Goal: Check status: Check status

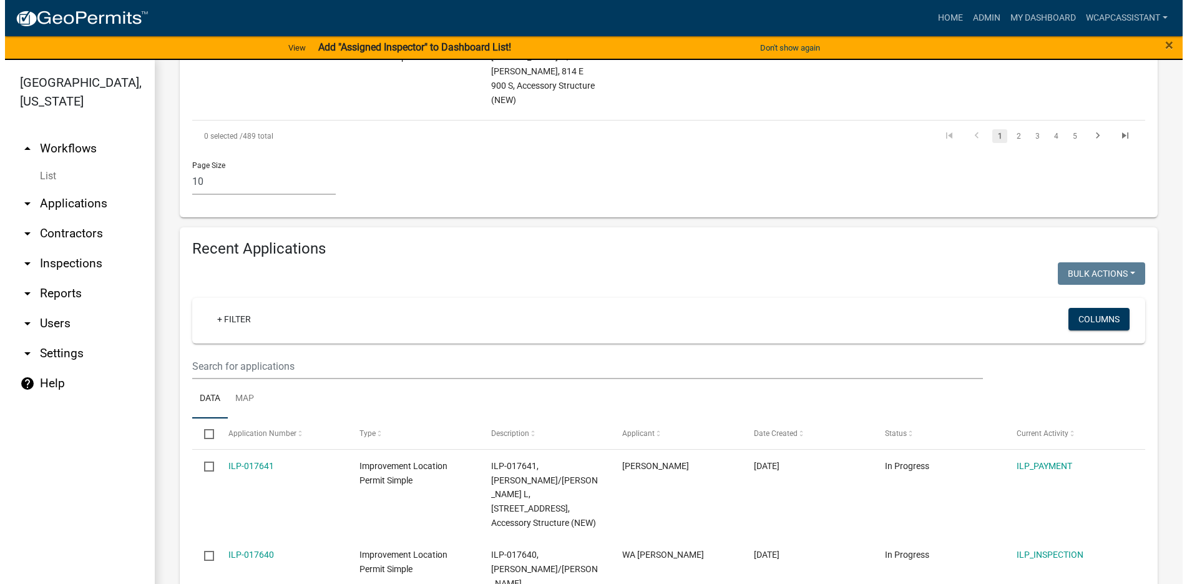
scroll to position [1124, 0]
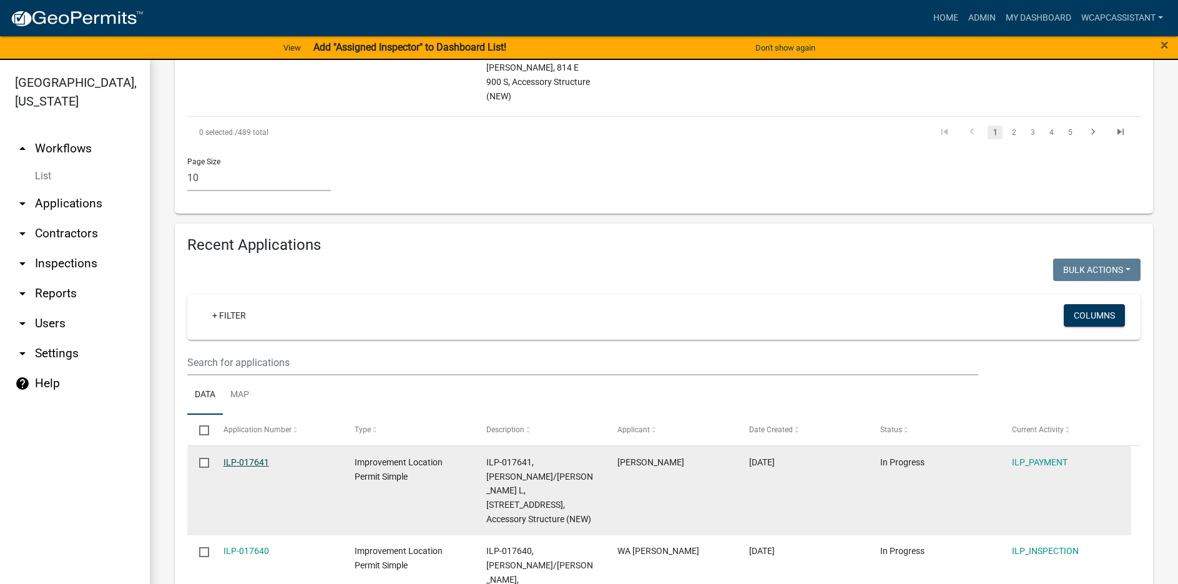
click at [245, 457] on link "ILP-017641" at bounding box center [246, 462] width 46 height 10
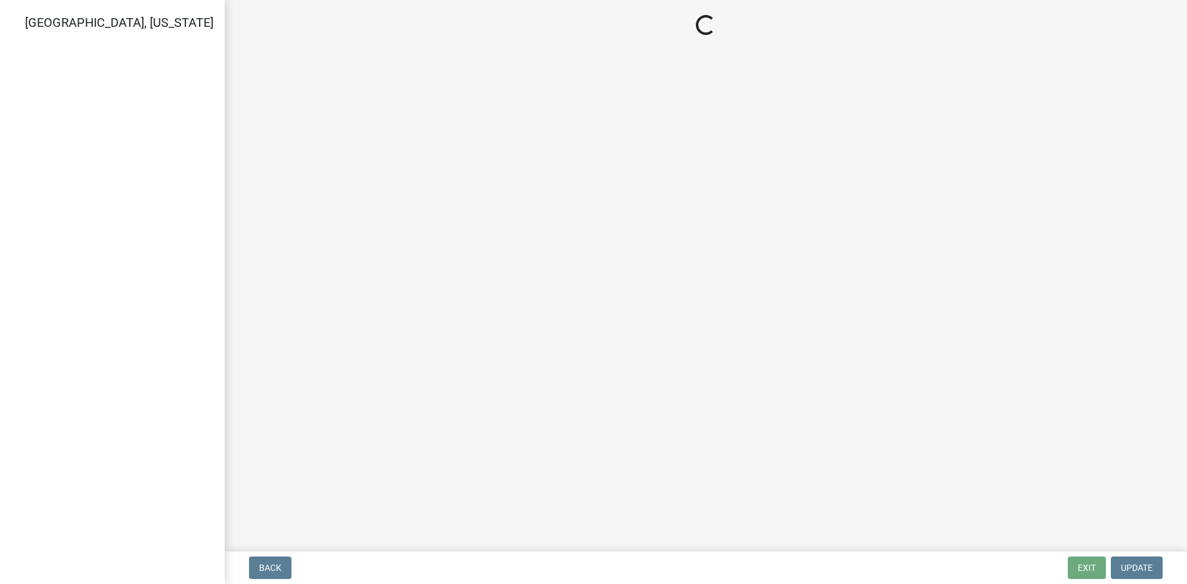
select select "3: 3"
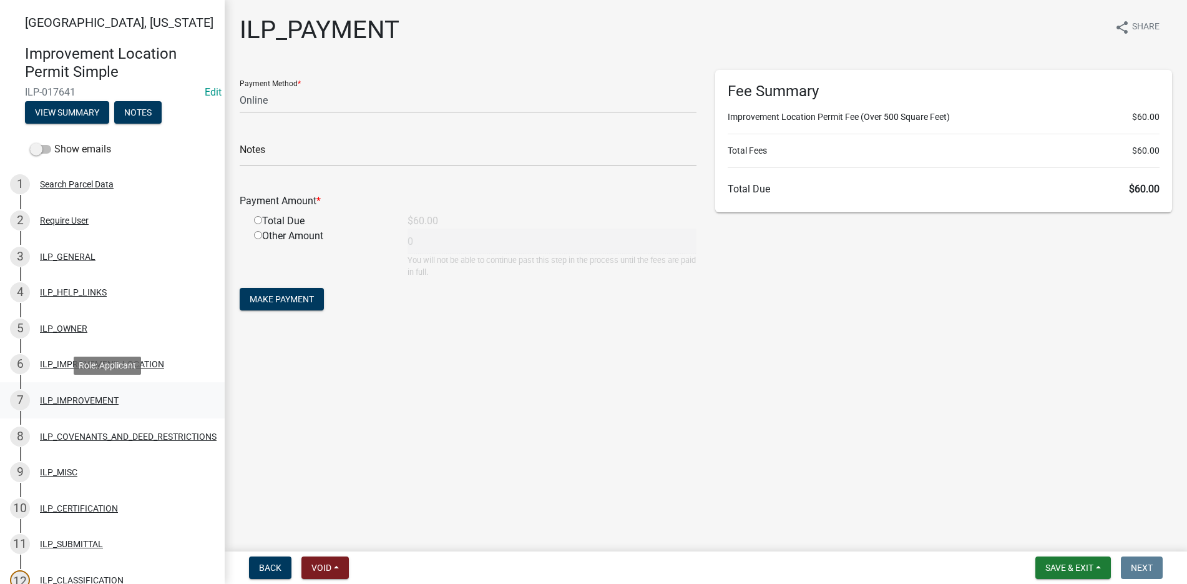
click at [72, 396] on div "ILP_IMPROVEMENT" at bounding box center [79, 400] width 79 height 9
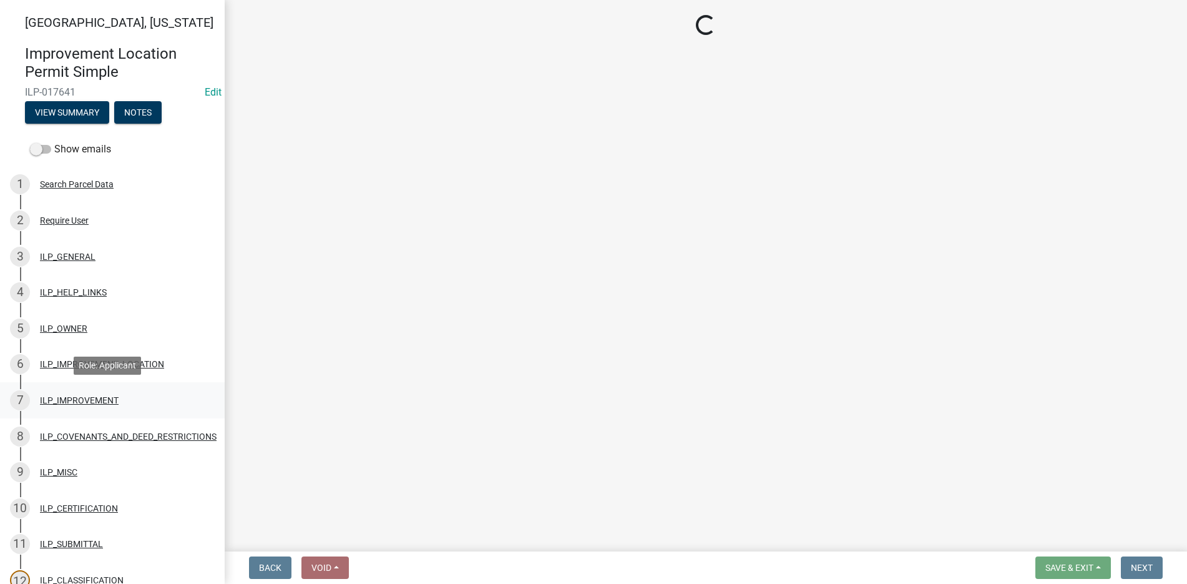
select select "d0c397cf-92c1-4d75-b08b-a5d0ada822ad"
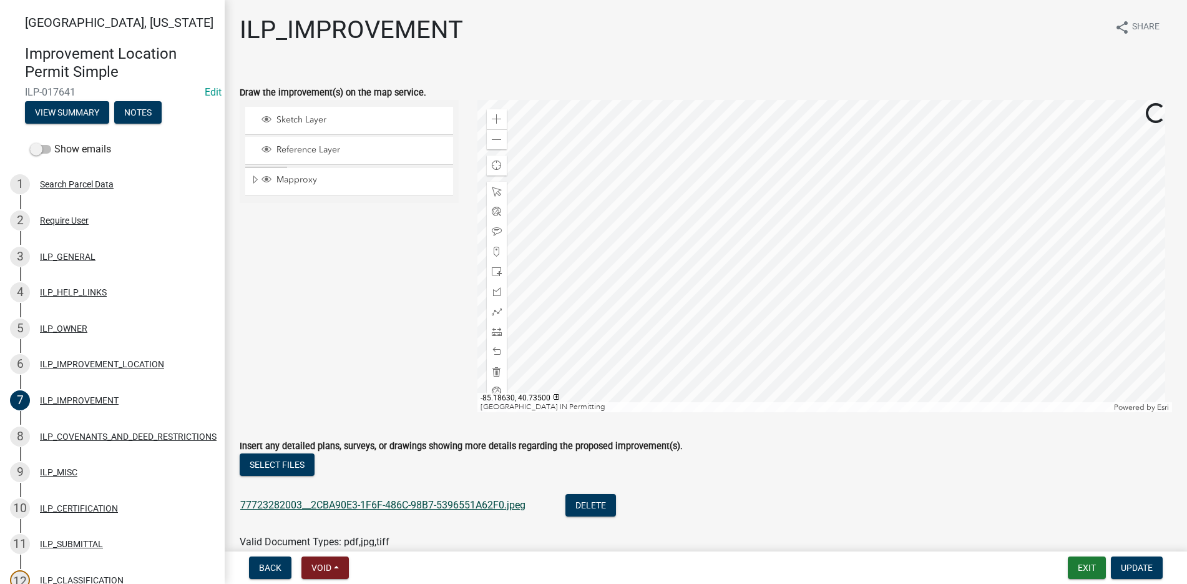
click at [391, 499] on link "77723282003__2CBA90E3-1F6F-486C-98B7-5396551A62F0.jpeg" at bounding box center [382, 505] width 285 height 12
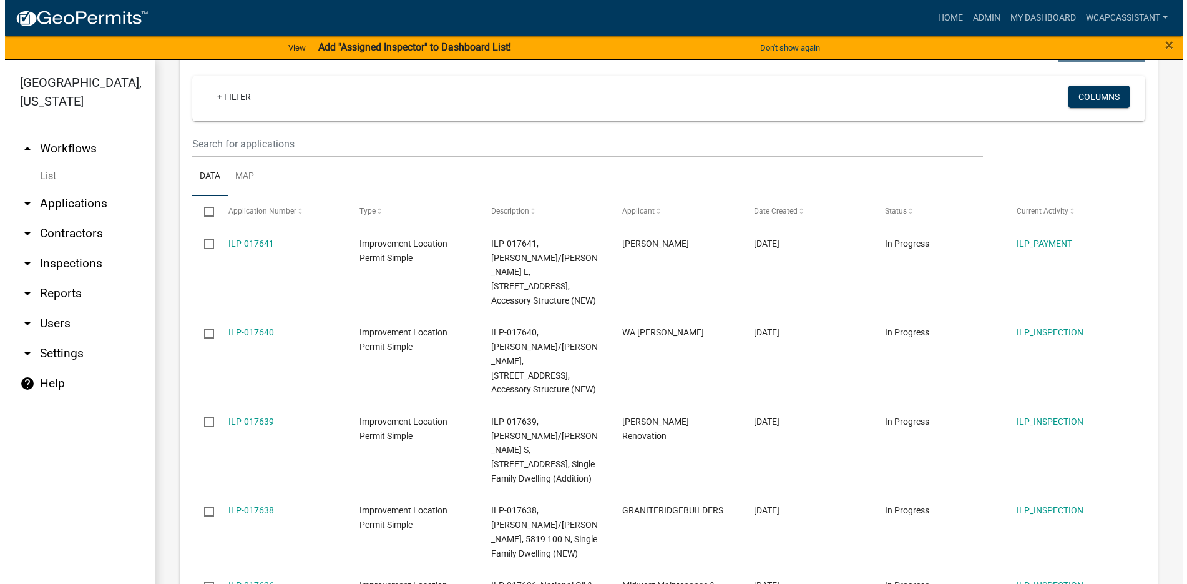
scroll to position [1372, 0]
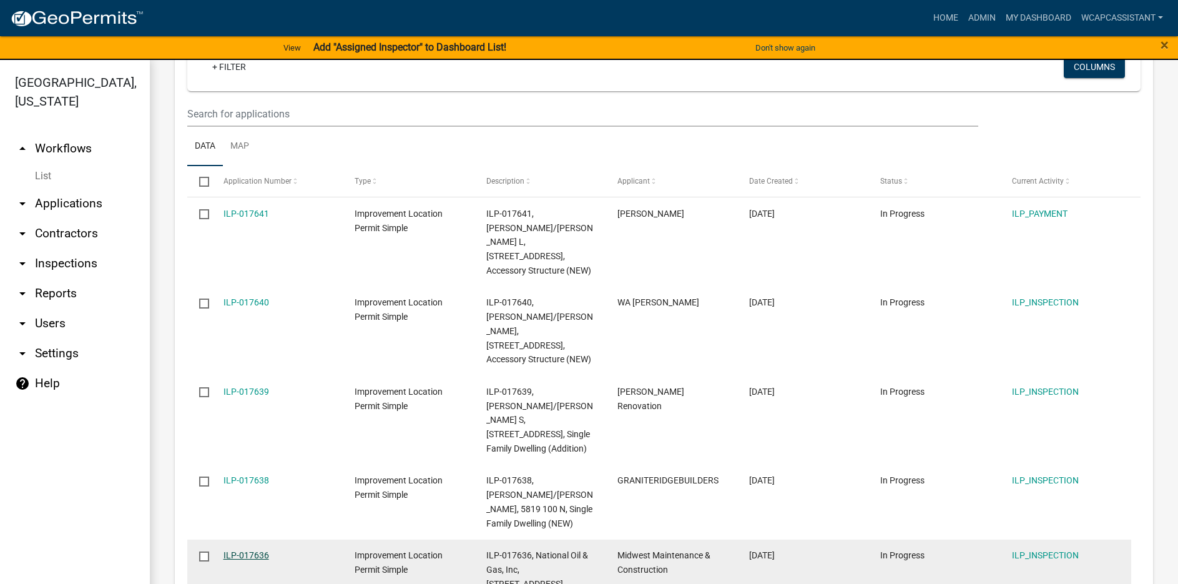
click at [255, 550] on link "ILP-017636" at bounding box center [246, 555] width 46 height 10
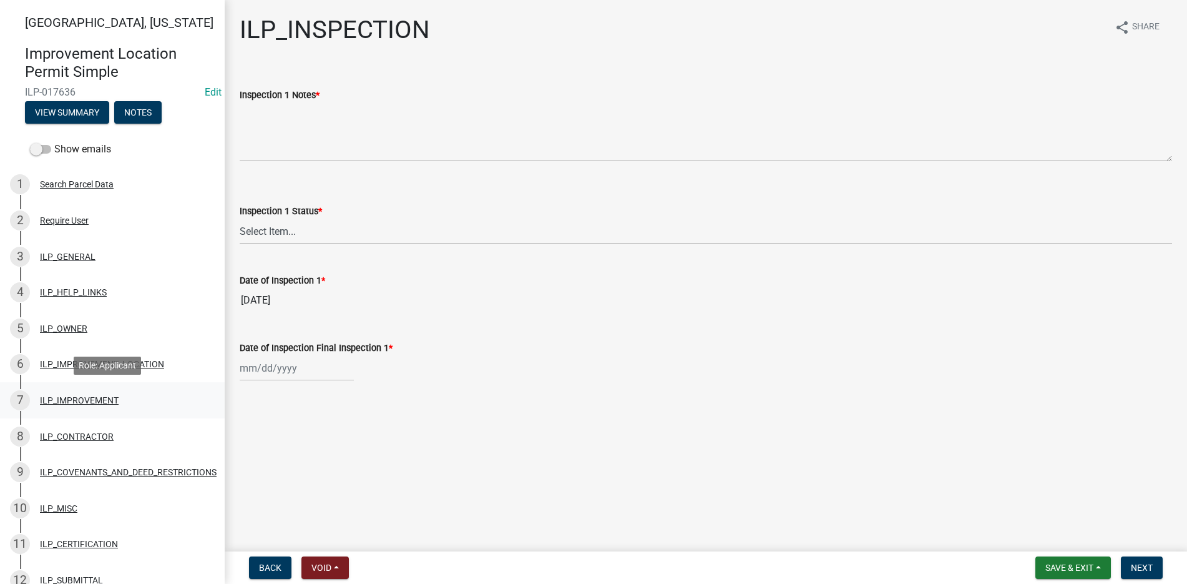
click at [97, 394] on div "7 ILP_IMPROVEMENT" at bounding box center [107, 400] width 195 height 20
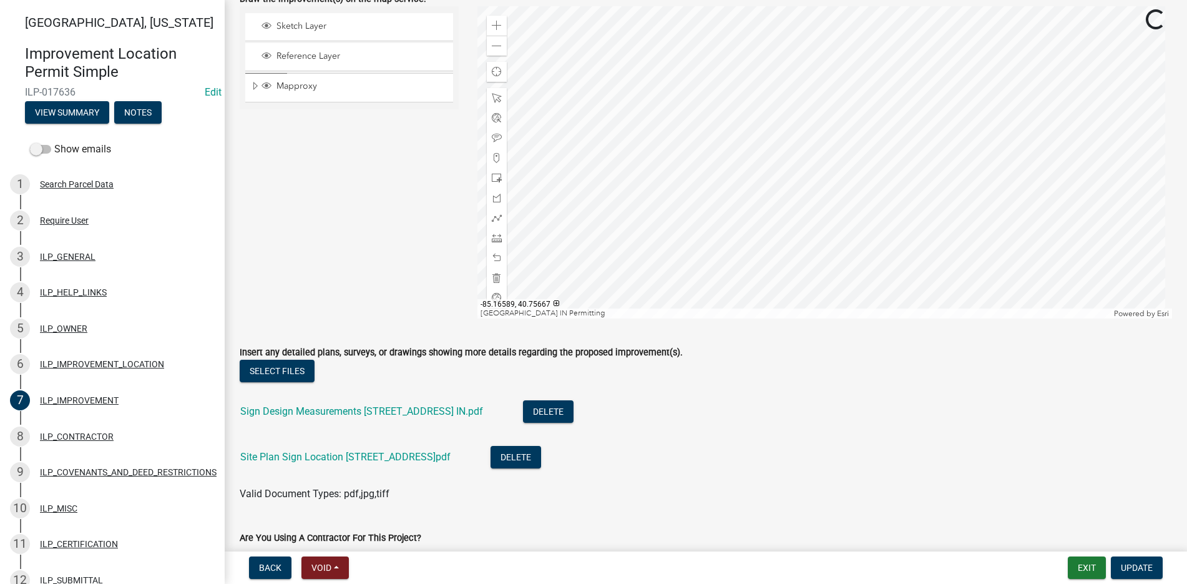
scroll to position [125, 0]
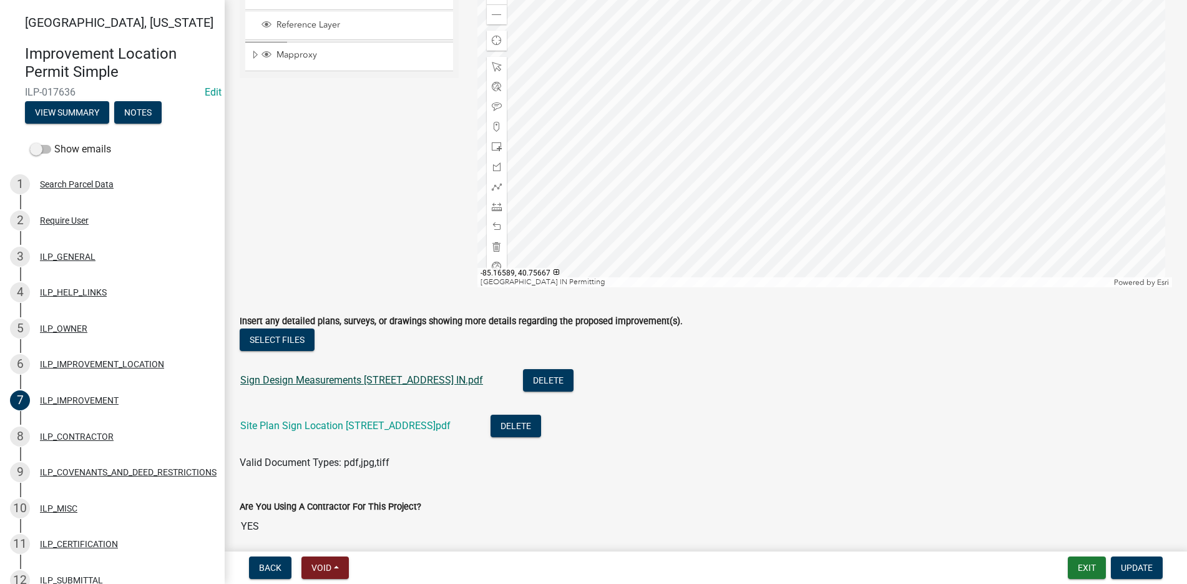
click at [341, 378] on link "Sign Design Measurements 1009 N Main St Bluffton IN.pdf" at bounding box center [361, 380] width 243 height 12
click at [321, 421] on link "Site Plan Sign Location 1009 N Main St Bluffton IN.pdf" at bounding box center [345, 425] width 210 height 12
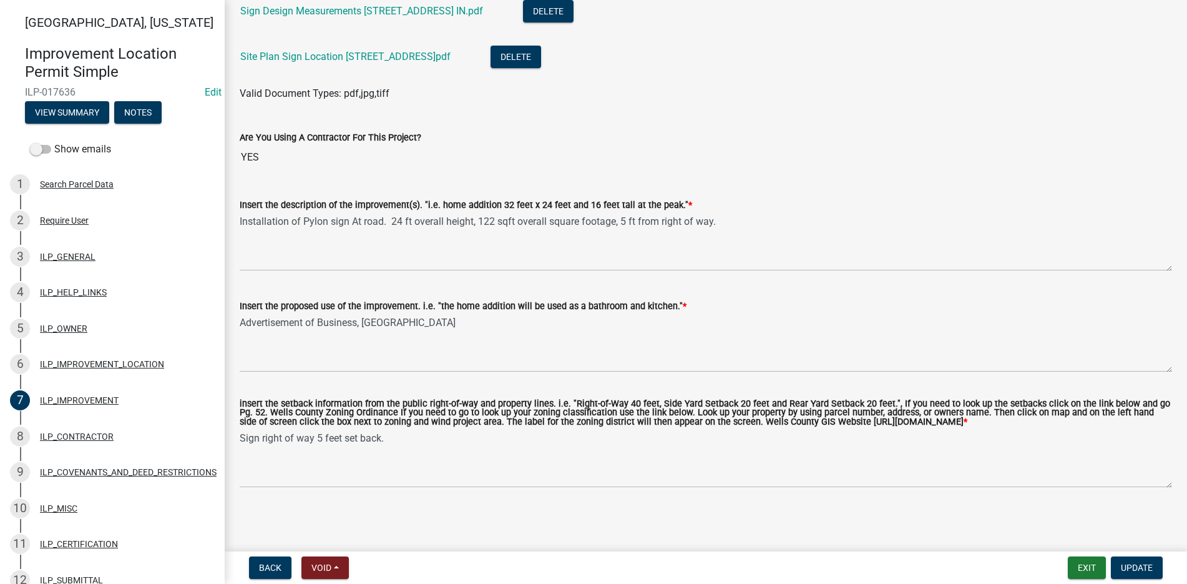
scroll to position [503, 0]
